Goal: Communication & Community: Answer question/provide support

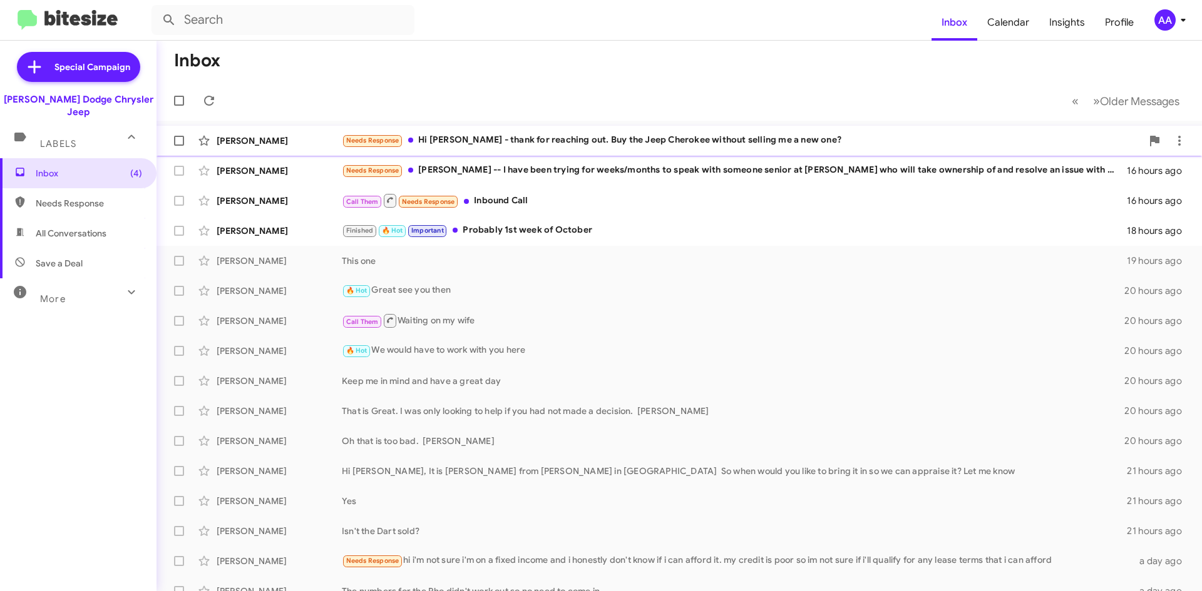
click at [631, 145] on div "Needs Response Hi [PERSON_NAME] - thank for reaching out. Buy the Jeep Cherokee…" at bounding box center [742, 140] width 800 height 14
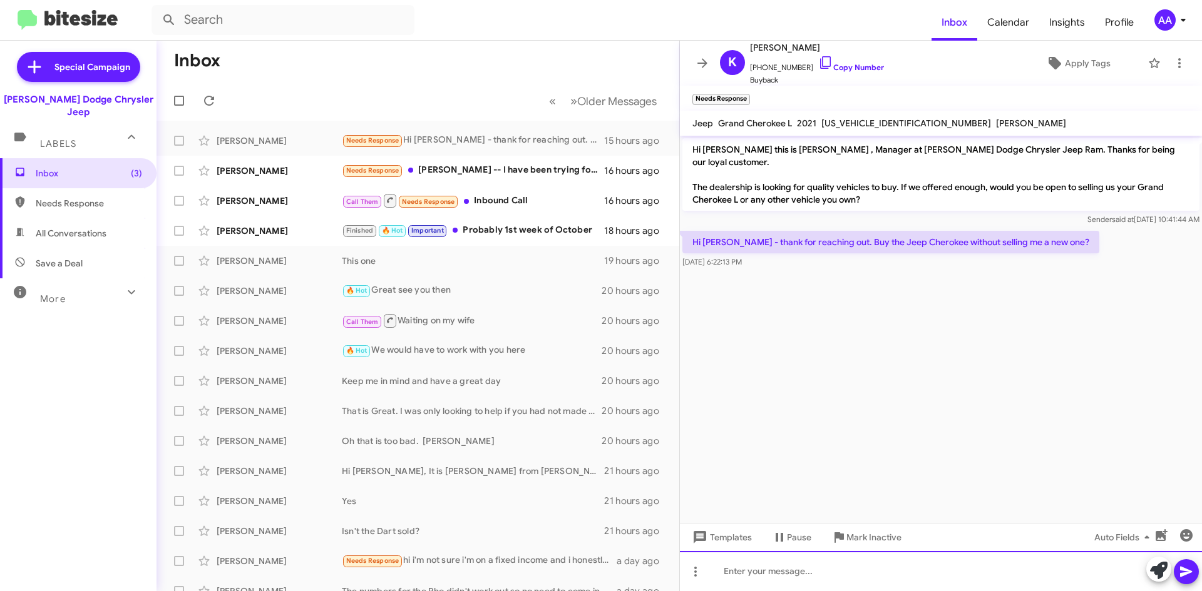
click at [733, 572] on div at bounding box center [941, 571] width 522 height 40
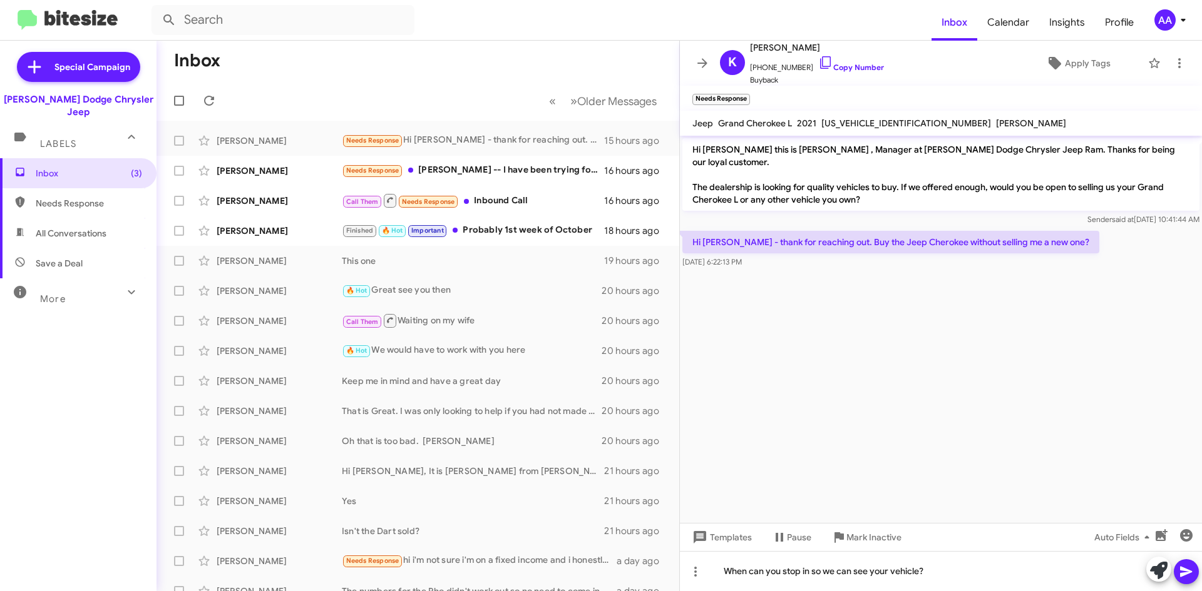
click at [1185, 574] on icon at bounding box center [1186, 572] width 12 height 11
click at [704, 54] on button at bounding box center [702, 63] width 25 height 25
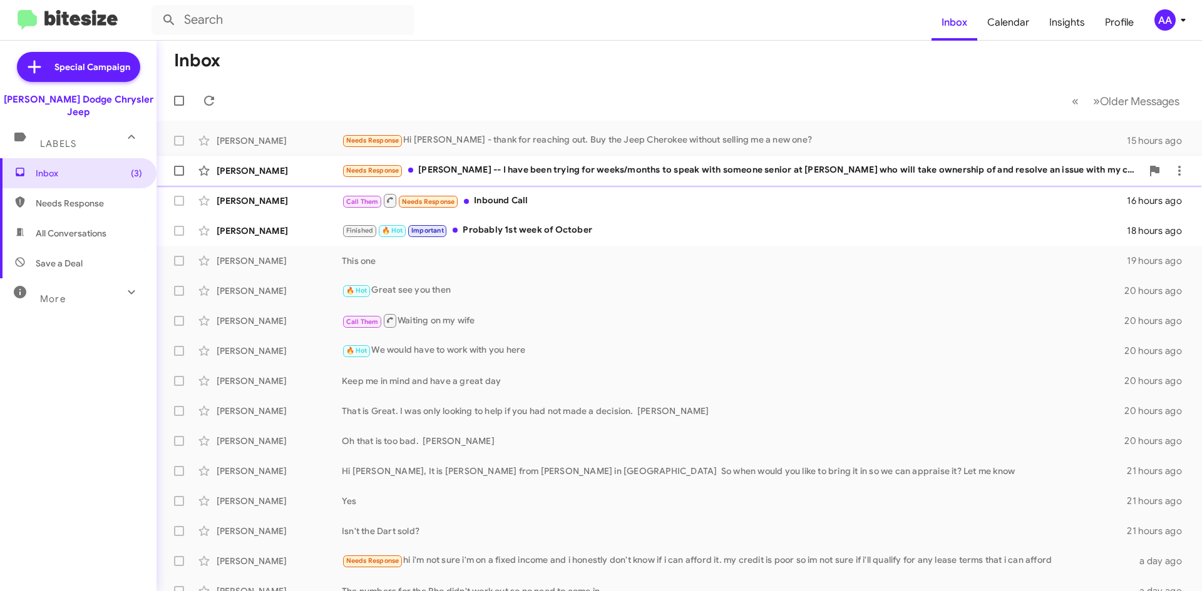
click at [1076, 168] on div "Needs Response [PERSON_NAME] -- I have been trying for weeks/months to speak wi…" at bounding box center [742, 170] width 800 height 14
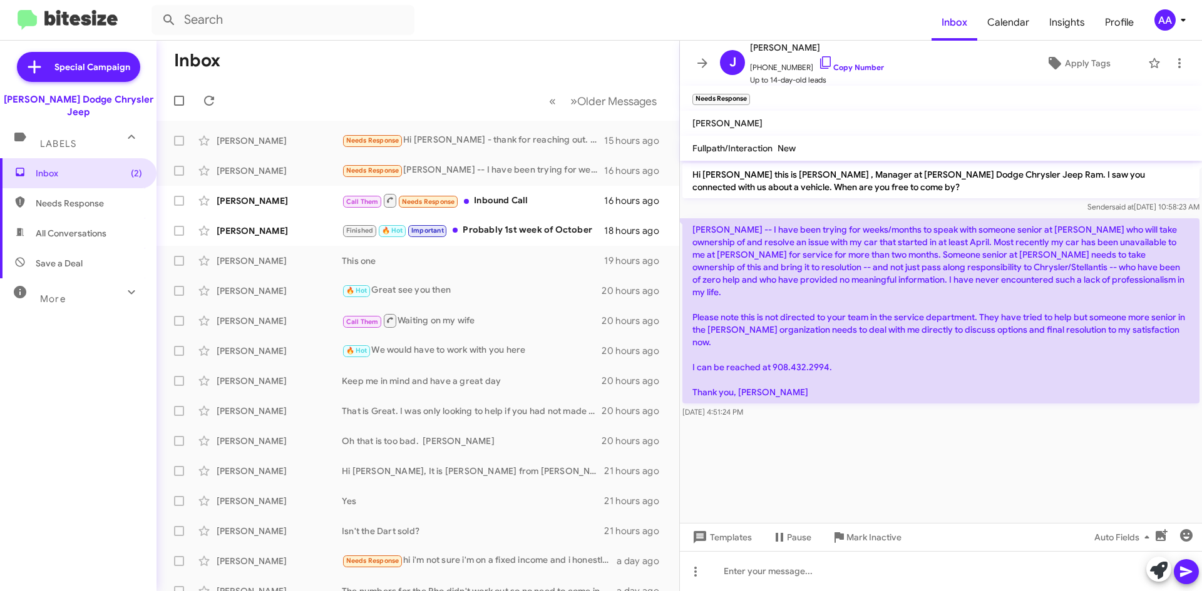
click at [850, 422] on cdk-virtual-scroll-viewport "Hi [PERSON_NAME] this is [PERSON_NAME] , Manager at [PERSON_NAME] Dodge Chrysle…" at bounding box center [941, 342] width 522 height 362
click at [275, 201] on div "[PERSON_NAME]" at bounding box center [279, 201] width 125 height 13
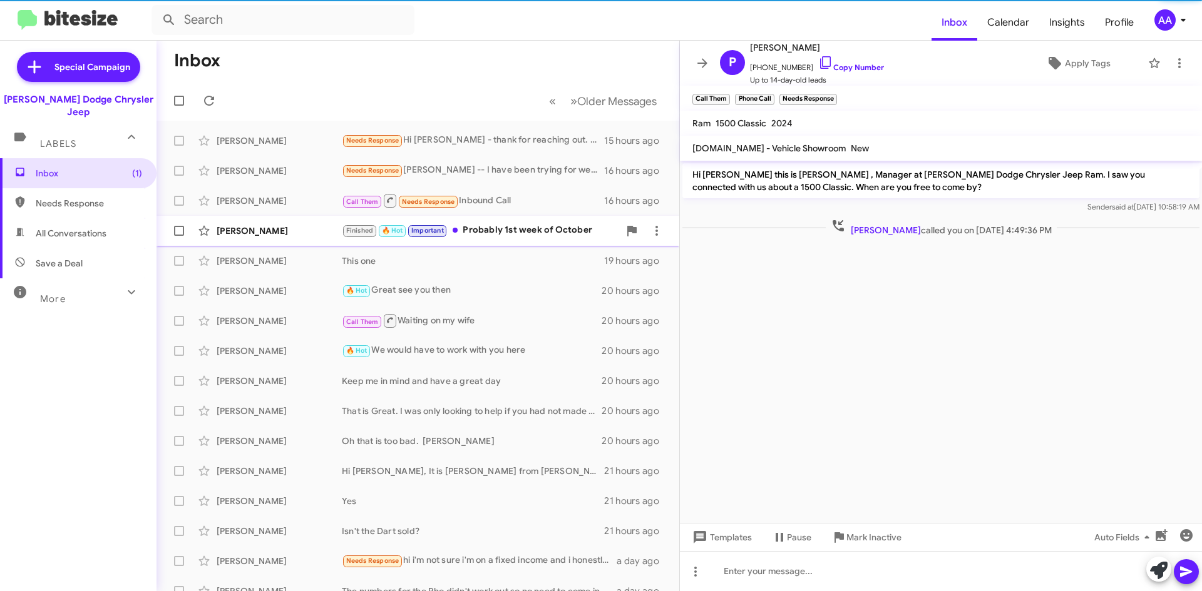
click at [525, 234] on div "Finished 🔥 Hot Important Probably 1st week of October" at bounding box center [480, 230] width 277 height 14
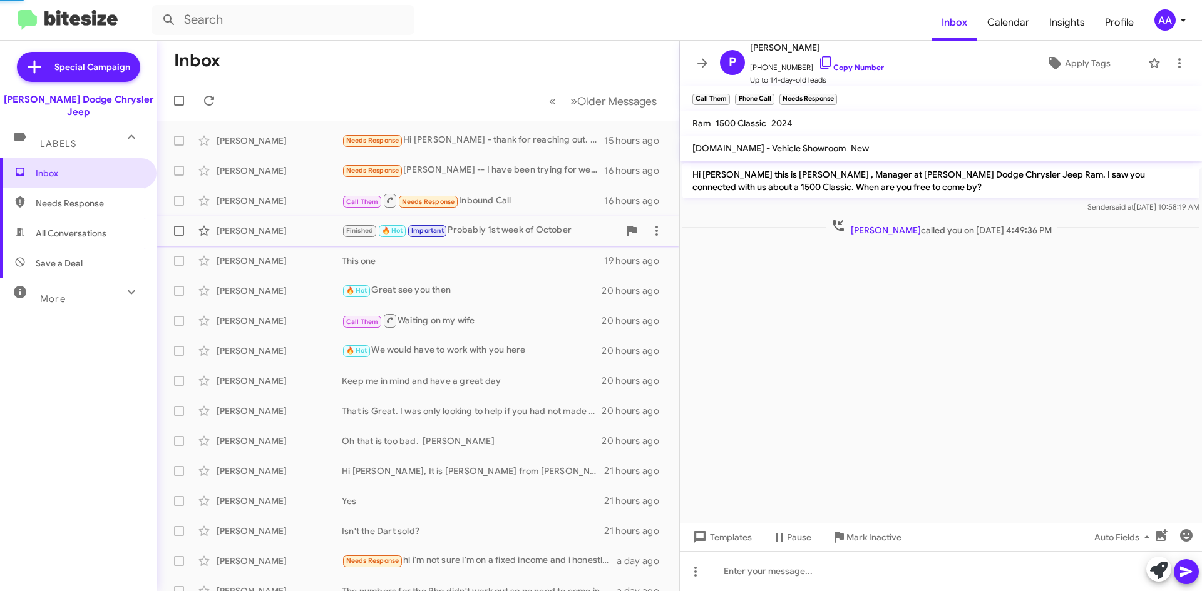
scroll to position [54, 0]
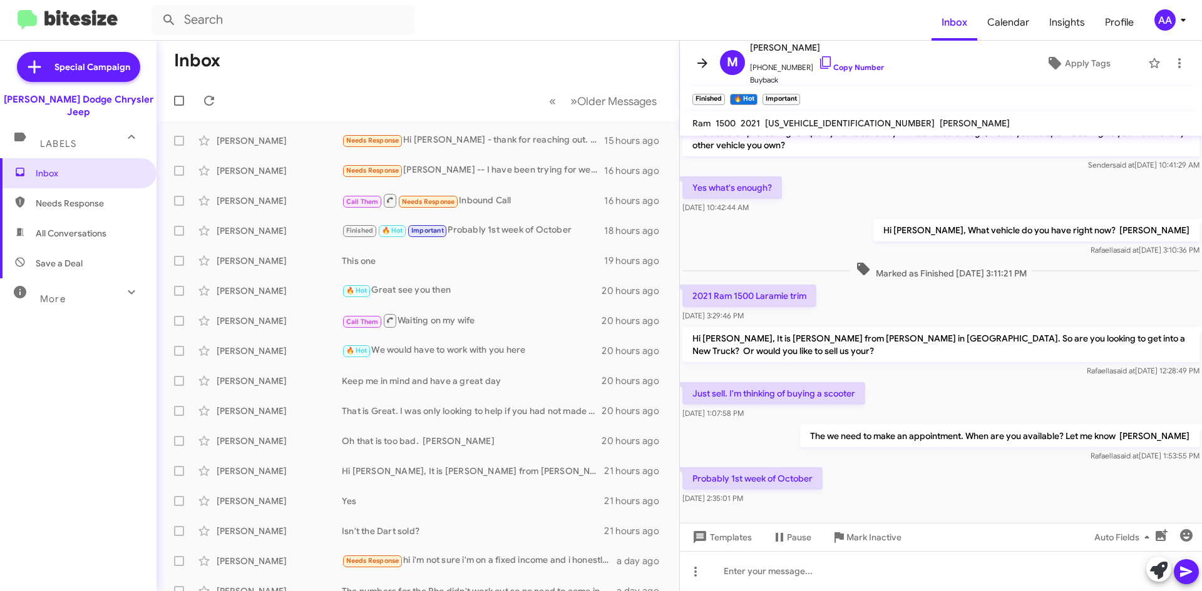
click at [709, 54] on button at bounding box center [702, 63] width 25 height 25
